Goal: Information Seeking & Learning: Learn about a topic

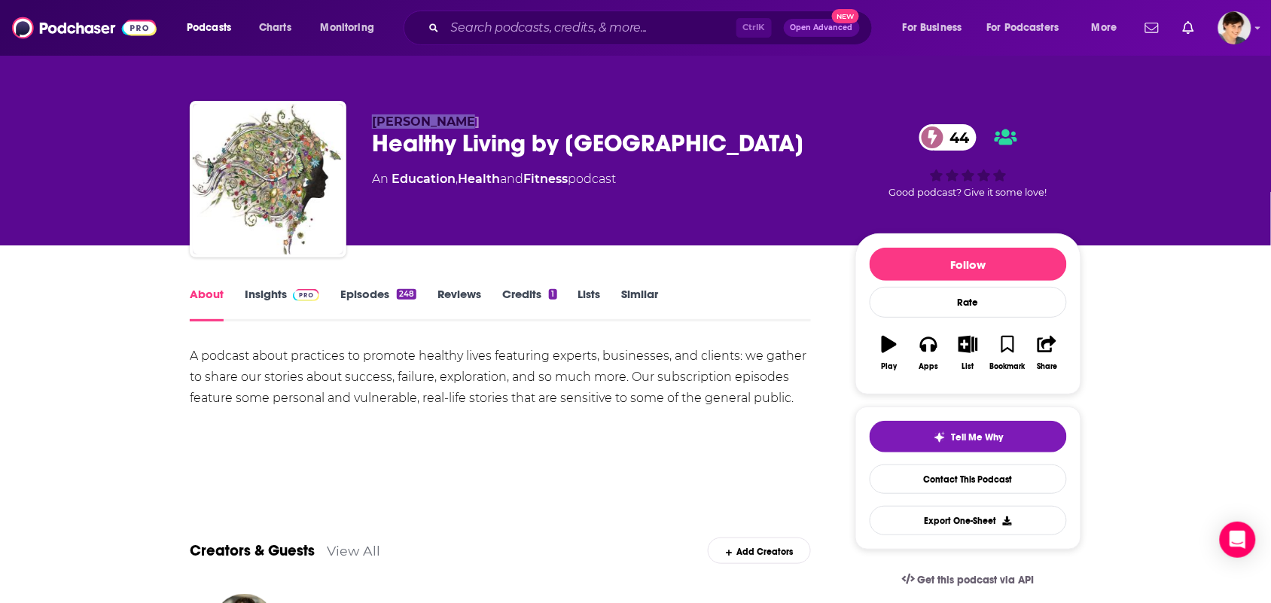
drag, startPoint x: 461, startPoint y: 124, endPoint x: 371, endPoint y: 121, distance: 90.4
click at [372, 121] on p "[PERSON_NAME]" at bounding box center [601, 121] width 459 height 14
copy span "[PERSON_NAME]"
drag, startPoint x: 811, startPoint y: 133, endPoint x: 343, endPoint y: 134, distance: 467.5
click at [343, 134] on div "[PERSON_NAME] Healthy Living by [GEOGRAPHIC_DATA] 44 An Education , Health and …" at bounding box center [635, 182] width 891 height 163
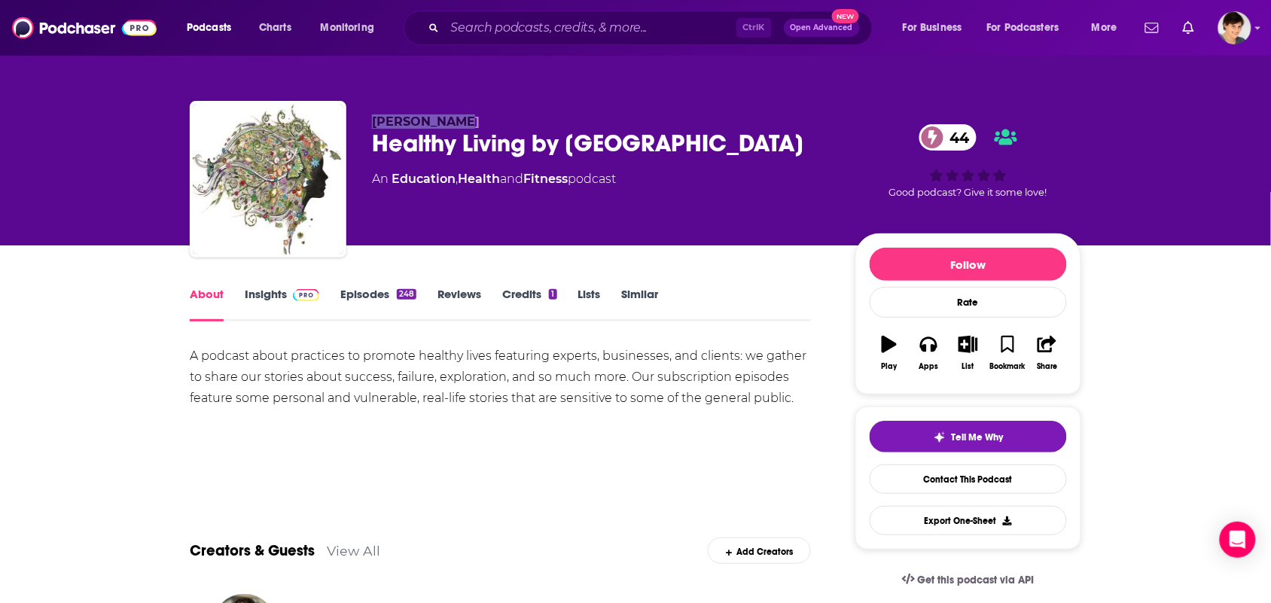
copy div "[PERSON_NAME] Healthy Living by [GEOGRAPHIC_DATA]"
drag, startPoint x: 741, startPoint y: 181, endPoint x: 759, endPoint y: 167, distance: 22.0
click at [741, 179] on div "An Education , Health and Fitness podcast" at bounding box center [601, 179] width 459 height 18
drag, startPoint x: 800, startPoint y: 141, endPoint x: 365, endPoint y: 151, distance: 435.2
click at [365, 151] on div "[PERSON_NAME] Healthy Living by [GEOGRAPHIC_DATA] 44 An Education , Health and …" at bounding box center [635, 182] width 891 height 163
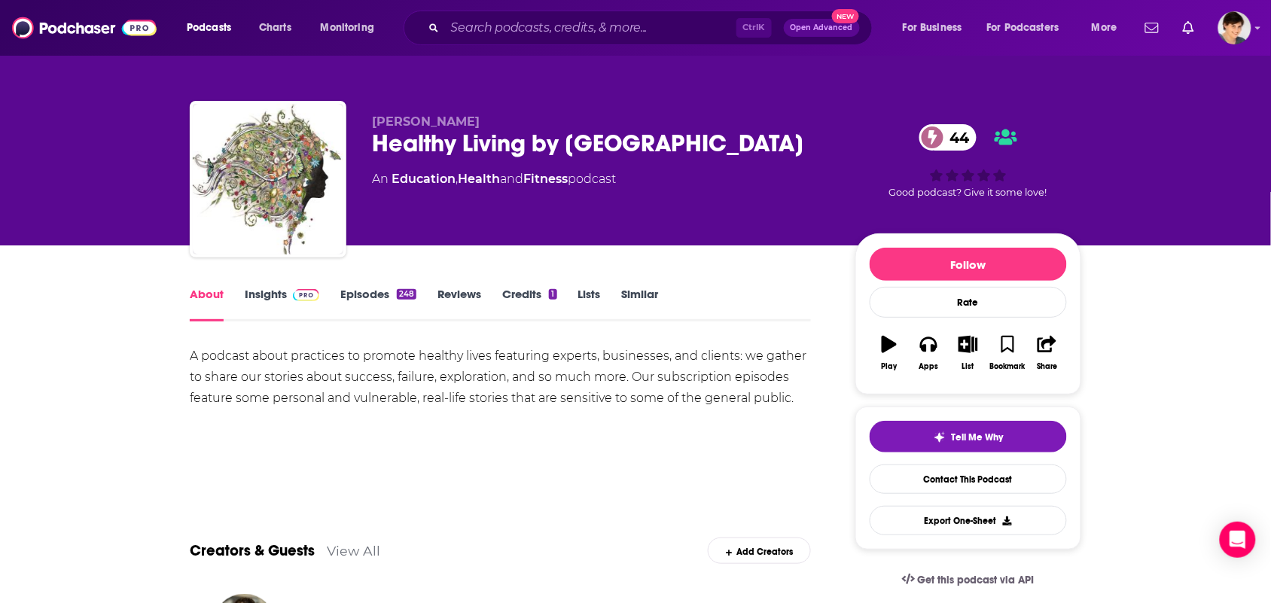
copy h1 "Healthy Living by [GEOGRAPHIC_DATA]"
drag, startPoint x: 469, startPoint y: 111, endPoint x: 365, endPoint y: 123, distance: 104.5
click at [365, 123] on div "[PERSON_NAME] Healthy Living by [GEOGRAPHIC_DATA] 44 An Education , Health and …" at bounding box center [635, 182] width 891 height 163
copy span "[PERSON_NAME]"
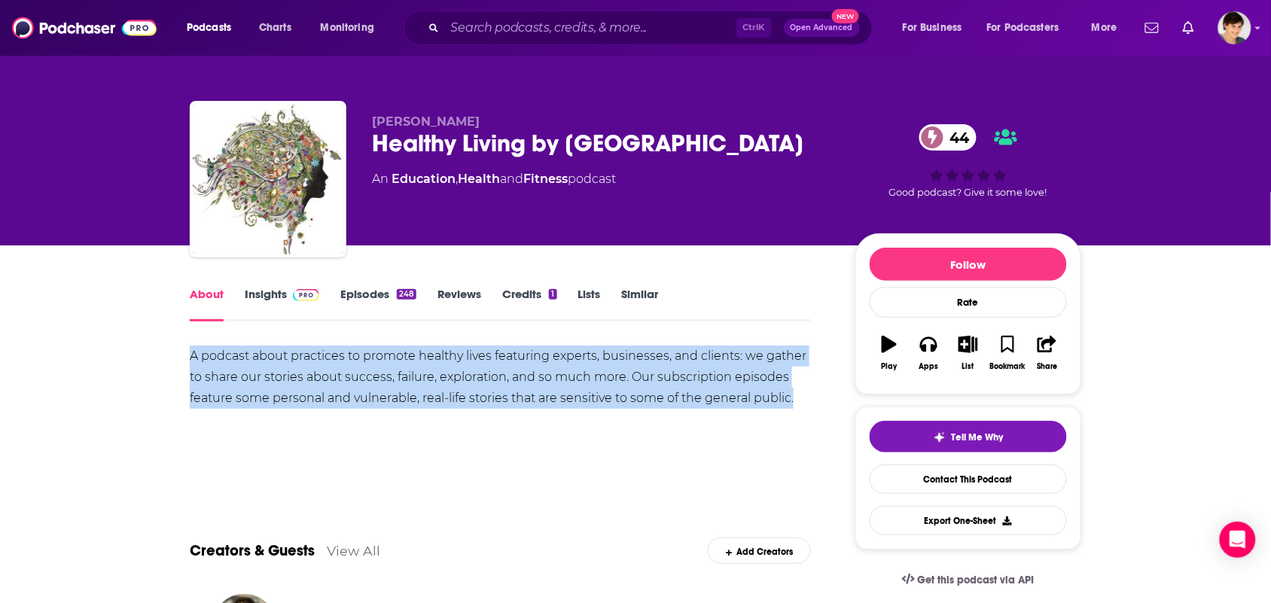
drag, startPoint x: 800, startPoint y: 400, endPoint x: 160, endPoint y: 362, distance: 641.0
copy div "A podcast about practices to promote healthy lives featuring experts, businesse…"
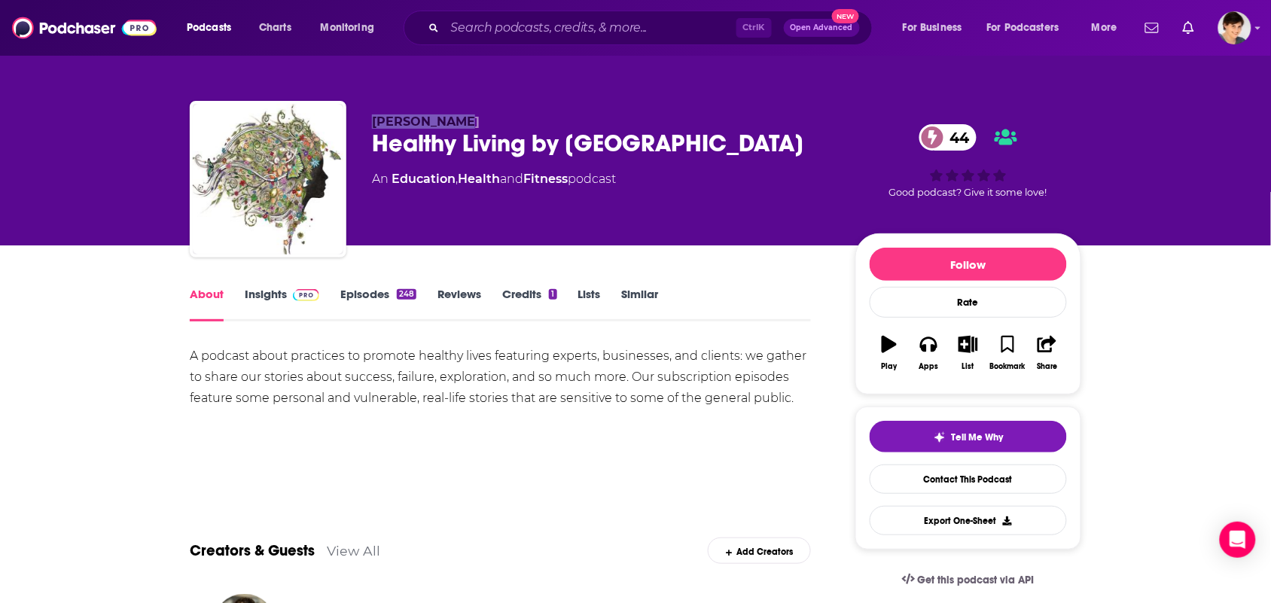
drag, startPoint x: 493, startPoint y: 115, endPoint x: 371, endPoint y: 113, distance: 122.0
click at [371, 113] on div "[PERSON_NAME] Healthy Living by [GEOGRAPHIC_DATA] 44 An Education , Health and …" at bounding box center [635, 182] width 891 height 163
copy span "[PERSON_NAME]"
